Goal: Communication & Community: Participate in discussion

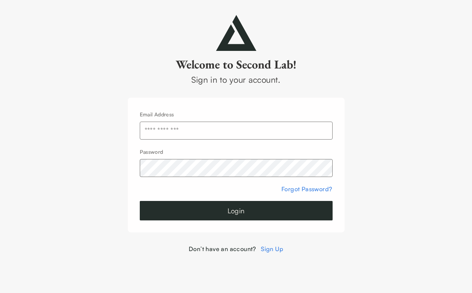
type input "**********"
click at [202, 220] on button "Login" at bounding box center [236, 210] width 193 height 19
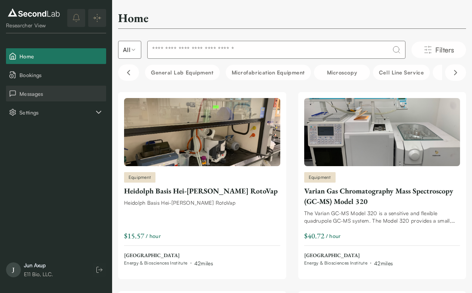
click at [58, 99] on button "Messages" at bounding box center [56, 94] width 100 height 16
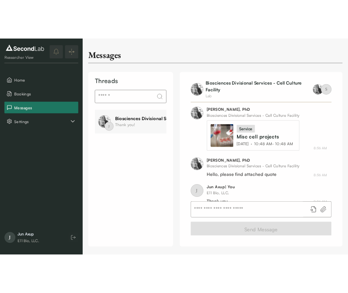
scroll to position [289, 0]
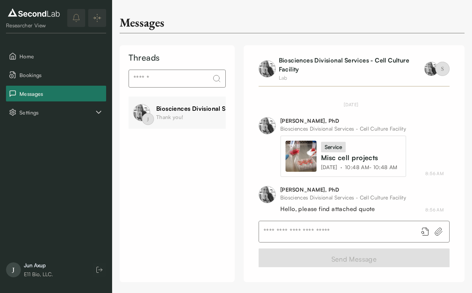
click at [361, 142] on div "service Misc cell projects [DATE] · 10:48 AM - 10:48 AM" at bounding box center [361, 156] width 80 height 29
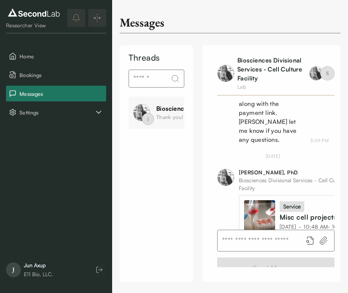
scroll to position [332, 0]
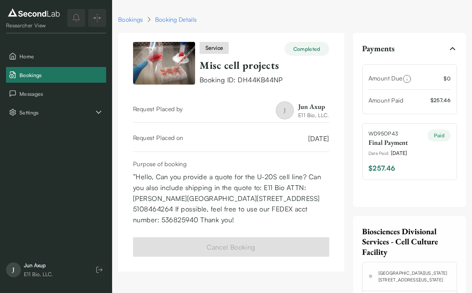
click at [25, 16] on img at bounding box center [34, 13] width 56 height 12
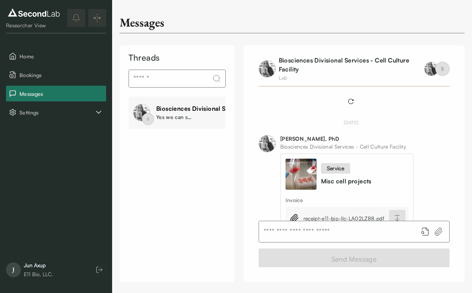
scroll to position [505, 0]
